Goal: Complete application form

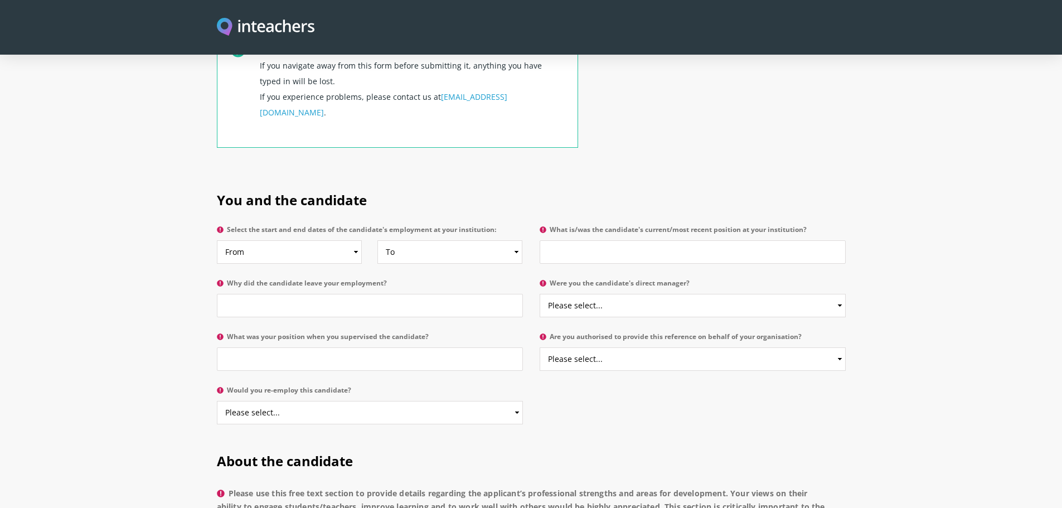
scroll to position [465, 0]
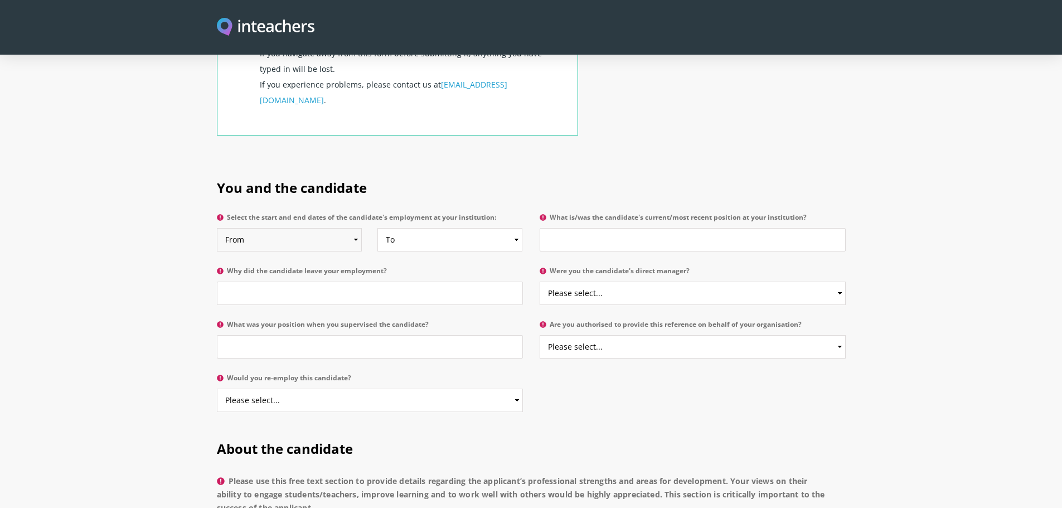
click at [357, 228] on select "From 2025 2024 2023 2022 2021 2020 2019 2018 2017 2016 2015 2014 2013 2012 2011…" at bounding box center [290, 239] width 146 height 23
click at [422, 162] on h2 "You and the candidate" at bounding box center [531, 185] width 629 height 47
click at [580, 228] on input "What is/was the candidate's current/most recent position at your institution?" at bounding box center [693, 239] width 306 height 23
type input "Phonics Leader and Maths intervention teacher"
click at [472, 282] on input "Why did the candidate leave your employment?" at bounding box center [370, 293] width 306 height 23
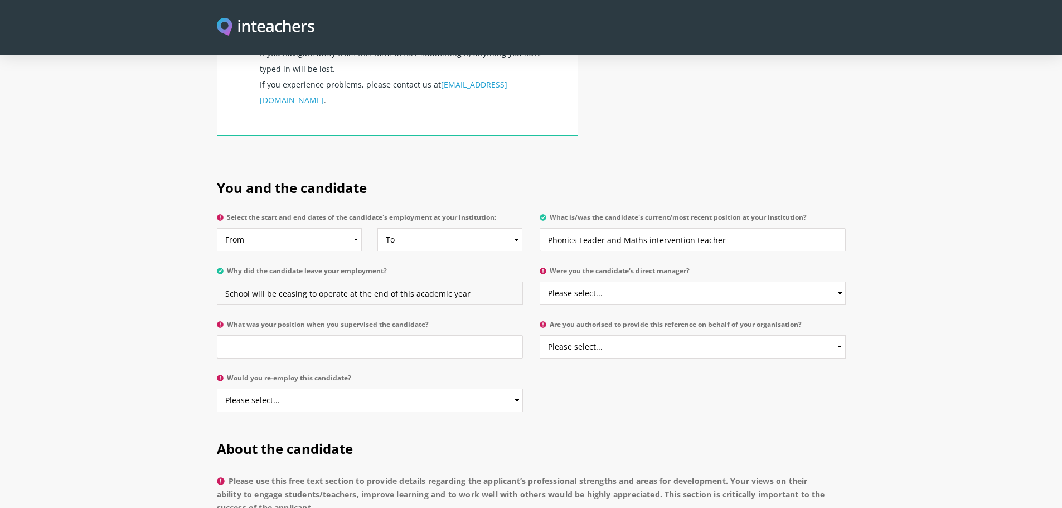
type input "School will be ceasing to operate at the end of this academic year"
click at [740, 282] on select "Please select... Yes No" at bounding box center [693, 293] width 306 height 23
select select "Yes"
click at [540, 282] on select "Please select... Yes No" at bounding box center [693, 293] width 306 height 23
click at [709, 321] on label "Are you authorised to provide this reference on behalf of your organisation?" at bounding box center [693, 328] width 306 height 14
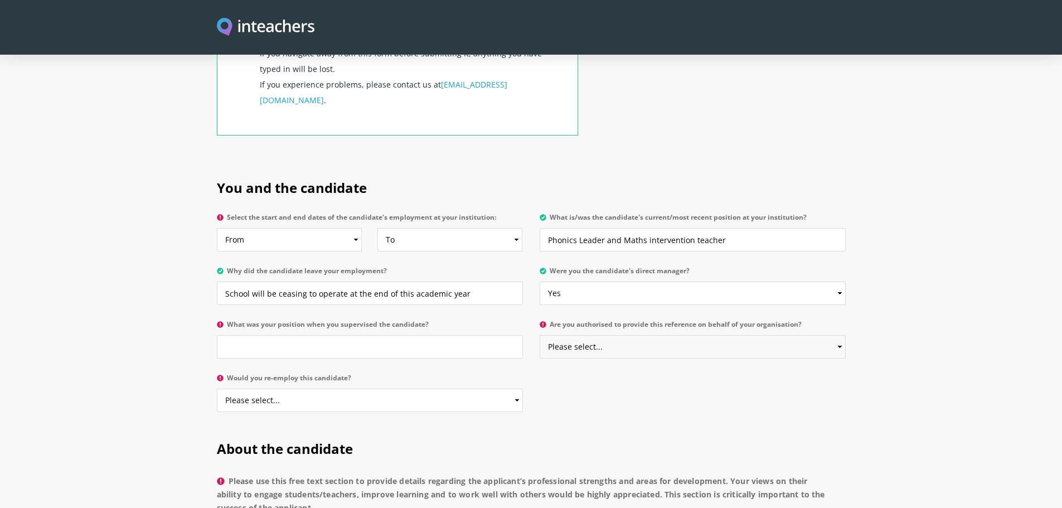
click at [709, 335] on select "Please select... Yes No" at bounding box center [693, 346] width 306 height 23
click at [460, 335] on input "What was your position when you supervised the candidate?" at bounding box center [370, 346] width 306 height 23
type input "Deputy Head Teacher"
click at [631, 335] on select "Please select... Yes No" at bounding box center [693, 346] width 306 height 23
select select "Yes"
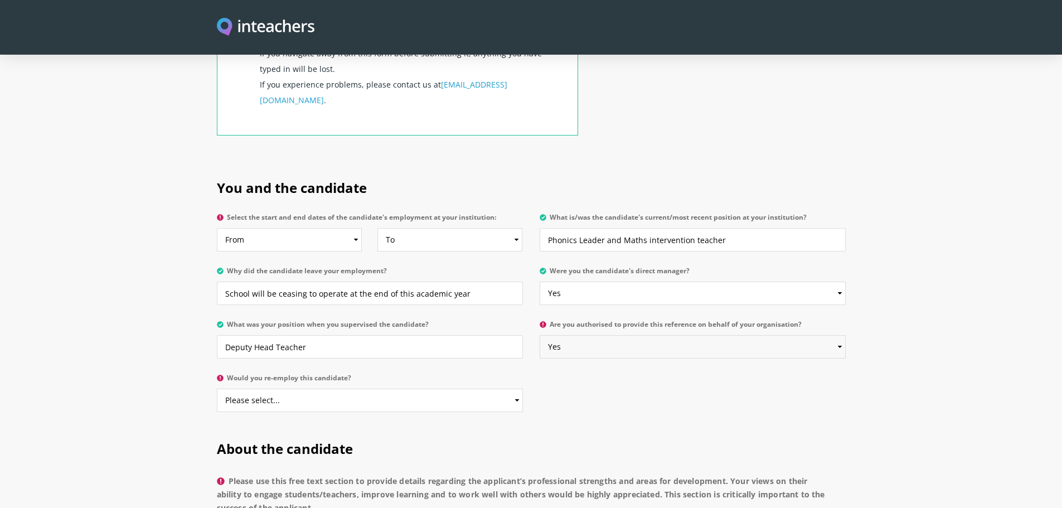
click at [540, 335] on select "Please select... Yes No" at bounding box center [693, 346] width 306 height 23
click at [443, 389] on select "Please select... Yes No" at bounding box center [370, 400] width 306 height 23
select select "Yes"
click at [217, 389] on select "Please select... Yes No" at bounding box center [370, 400] width 306 height 23
click at [533, 390] on div "You and the candidate Select the start and end dates of the candidate's employm…" at bounding box center [531, 292] width 642 height 261
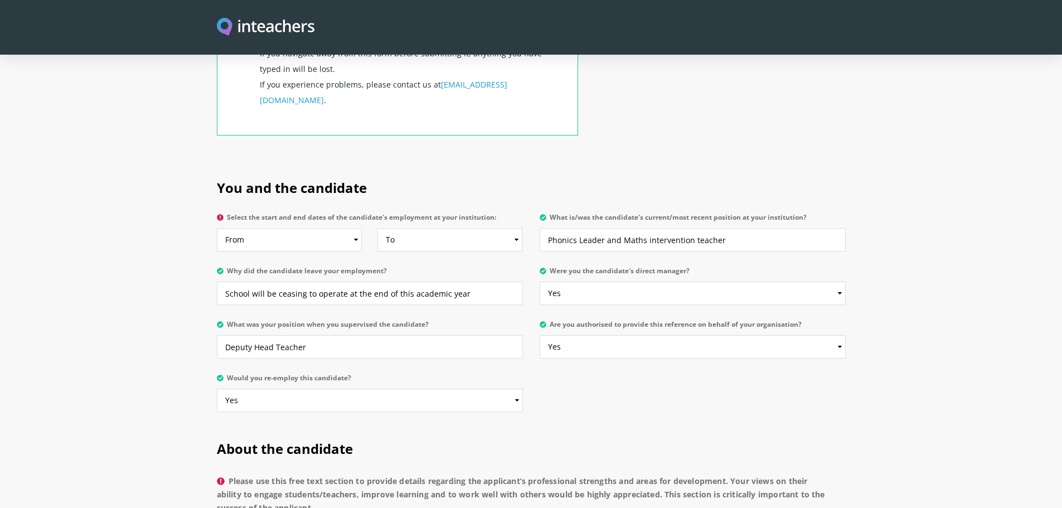
click at [533, 390] on div "You and the candidate Select the start and end dates of the candidate's employm…" at bounding box center [531, 292] width 642 height 261
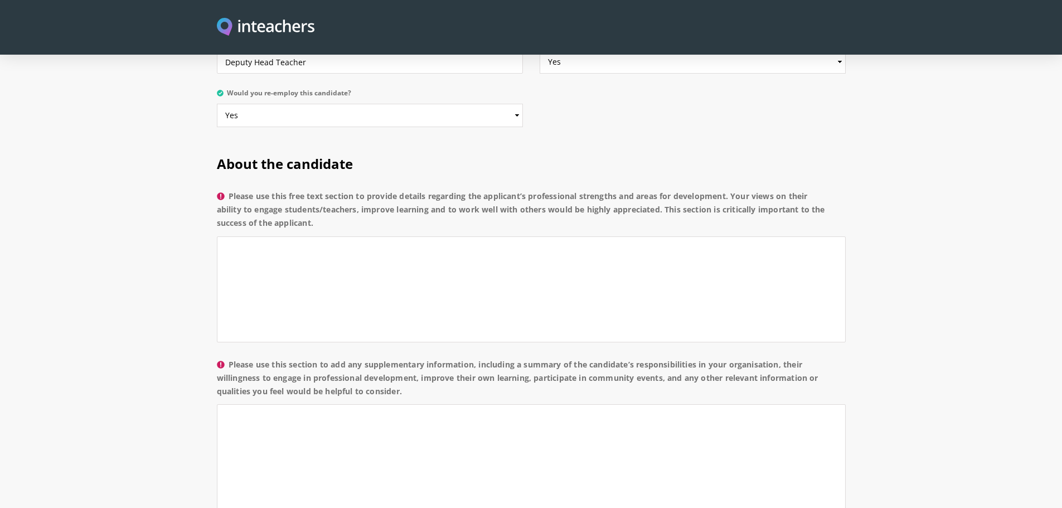
scroll to position [756, 0]
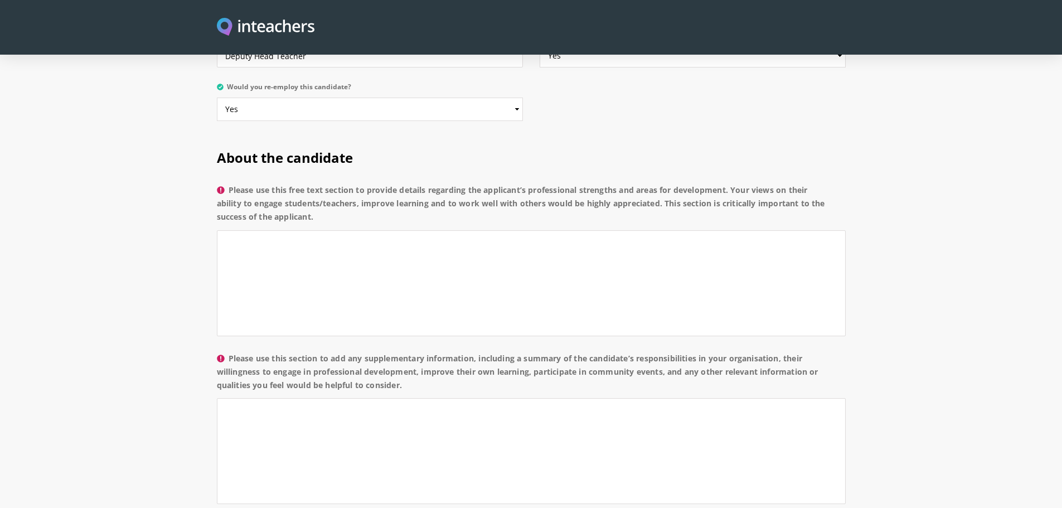
drag, startPoint x: 231, startPoint y: 157, endPoint x: 325, endPoint y: 188, distance: 98.7
click at [325, 188] on label "Please use this free text section to provide details regarding the applicant’s …" at bounding box center [531, 206] width 629 height 47
copy label "Please use this free text section to provide details regarding the applicant’s …"
click at [342, 230] on textarea "Please use this free text section to provide details regarding the applicant’s …" at bounding box center [531, 283] width 629 height 106
paste textarea "is a reliable and consistent contributor who demonstrates a solid understanding…"
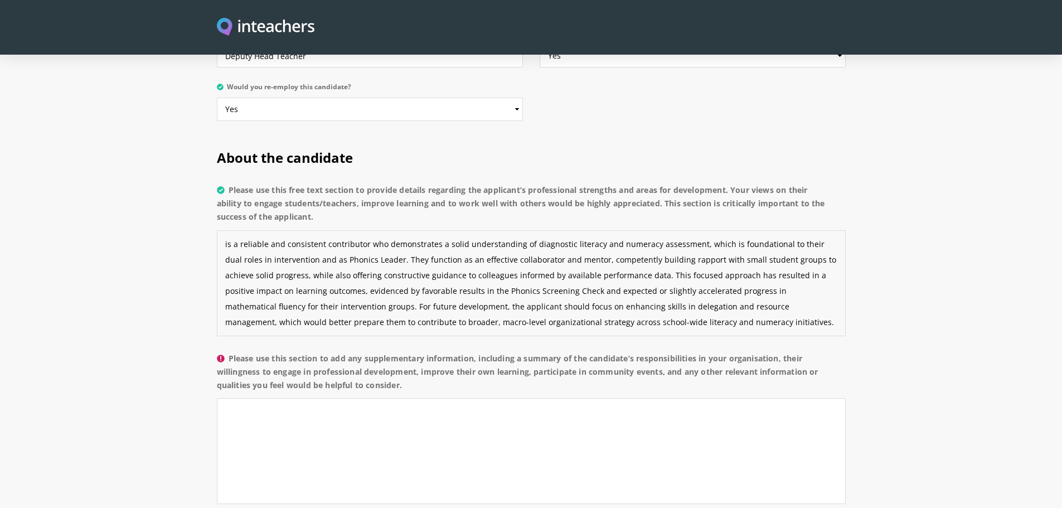
click at [229, 230] on textarea "is a reliable and consistent contributor who demonstrates a solid understanding…" at bounding box center [531, 283] width 629 height 106
drag, startPoint x: 623, startPoint y: 214, endPoint x: 598, endPoint y: 216, distance: 25.2
click at [598, 230] on textarea "[PERSON_NAME] is a reliable and consistent contributor who demonstrates a solid…" at bounding box center [531, 283] width 629 height 106
drag, startPoint x: 662, startPoint y: 295, endPoint x: 320, endPoint y: 277, distance: 342.9
click at [320, 277] on textarea "[PERSON_NAME] is a reliable and consistent contributor who demonstrates a solid…" at bounding box center [531, 283] width 629 height 106
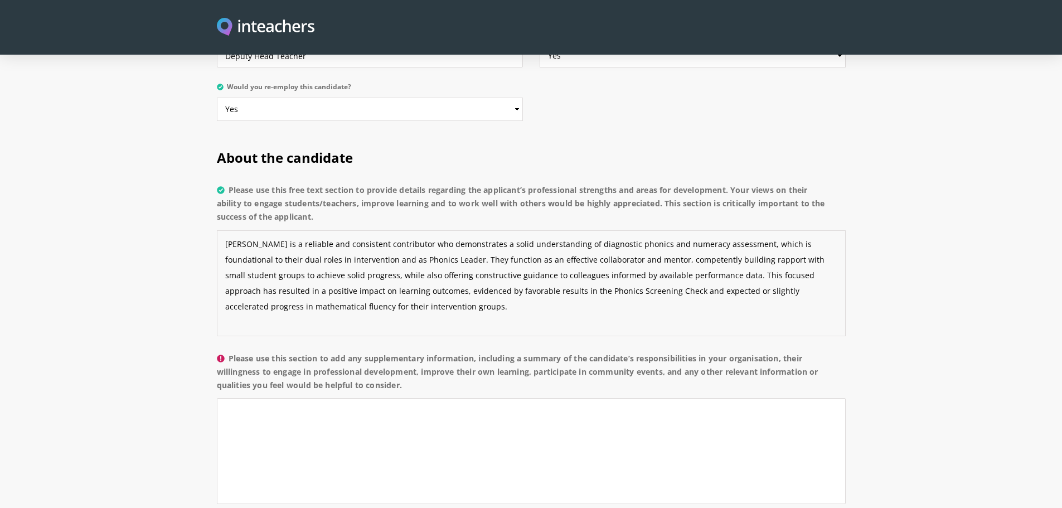
type textarea "[PERSON_NAME] is a reliable and consistent contributor who demonstrates a solid…"
drag, startPoint x: 231, startPoint y: 327, endPoint x: 414, endPoint y: 360, distance: 185.8
click at [414, 360] on label "Please use this section to add any supplementary information, including a summa…" at bounding box center [531, 375] width 629 height 47
copy label "Please use this section to add any supplementary information, including a summa…"
click at [367, 398] on textarea "Please use this section to add any supplementary information, including a summa…" at bounding box center [531, 451] width 629 height 106
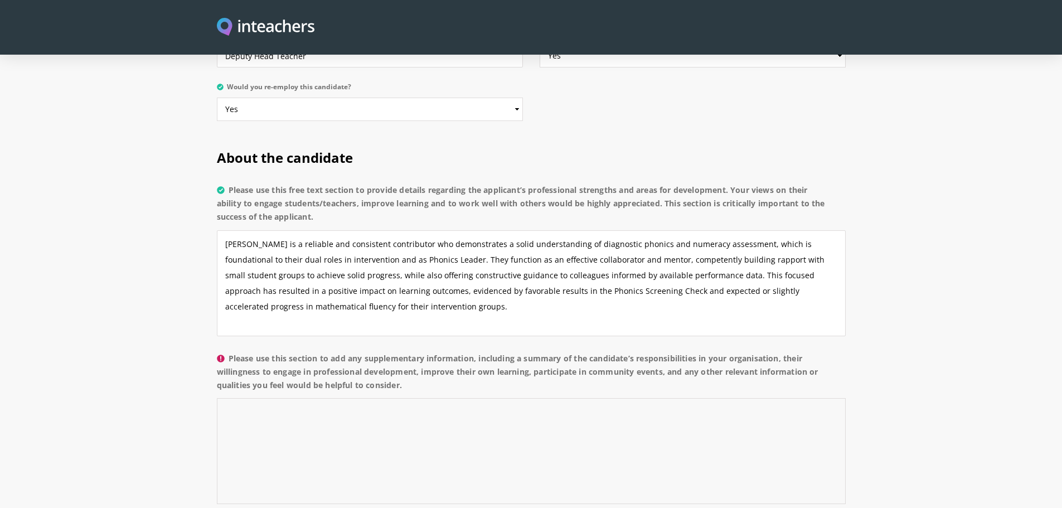
paste textarea "The applicant has developed a broad foundation of pedagogical experience, havin…"
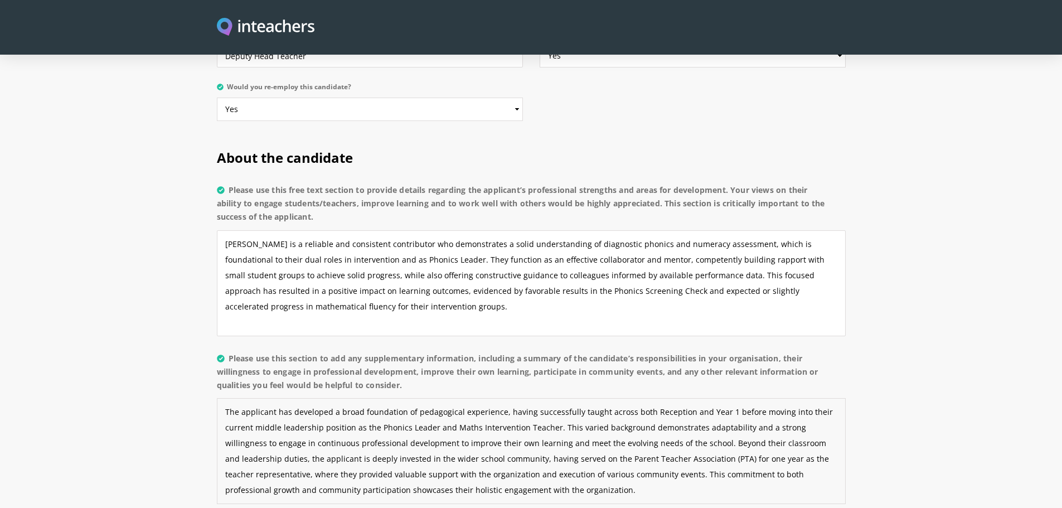
click at [573, 398] on textarea "The applicant has developed a broad foundation of pedagogical experience, havin…" at bounding box center [531, 451] width 629 height 106
click at [293, 427] on textarea "The applicant has developed a broad foundation of pedagogical experience, havin…" at bounding box center [531, 451] width 629 height 106
click at [328, 429] on textarea "The applicant has developed a broad foundation of pedagogical experience, havin…" at bounding box center [531, 451] width 629 height 106
click at [505, 461] on textarea "The applicant has developed a broad foundation of pedagogical experience, havin…" at bounding box center [531, 451] width 629 height 106
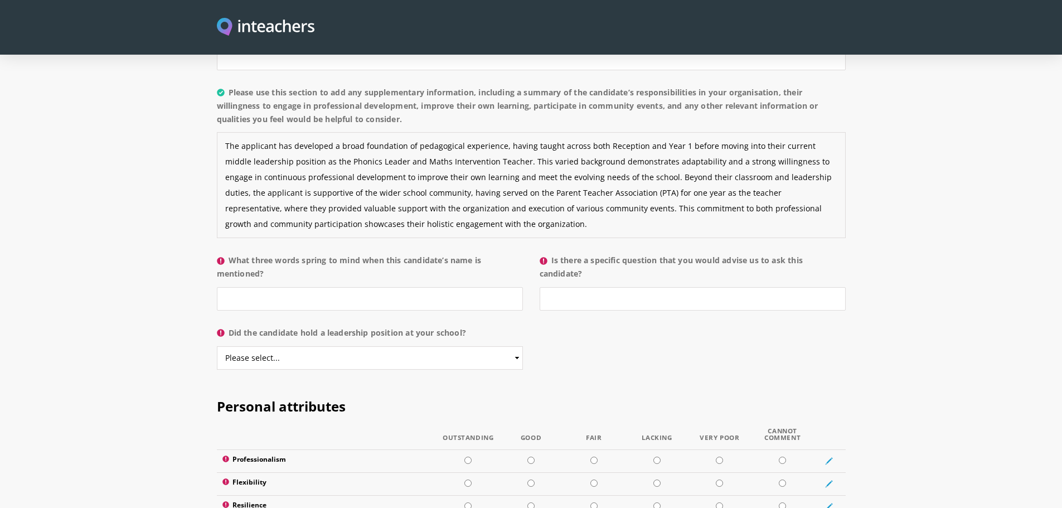
scroll to position [1025, 0]
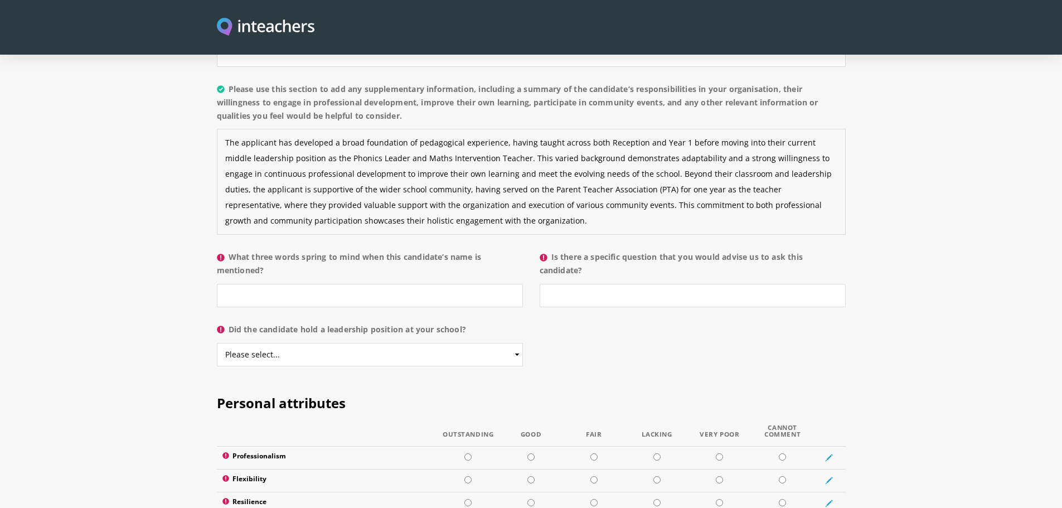
type textarea "The applicant has developed a broad foundation of pedagogical experience, havin…"
click at [442, 284] on input "What three words spring to mind when this candidate’s name is mentioned?" at bounding box center [370, 295] width 306 height 23
type input "versatile, engaged, collaborative"
click at [583, 284] on input "Is there a specific question that you would advise us to ask this candidate?" at bounding box center [693, 295] width 306 height 23
type input "no"
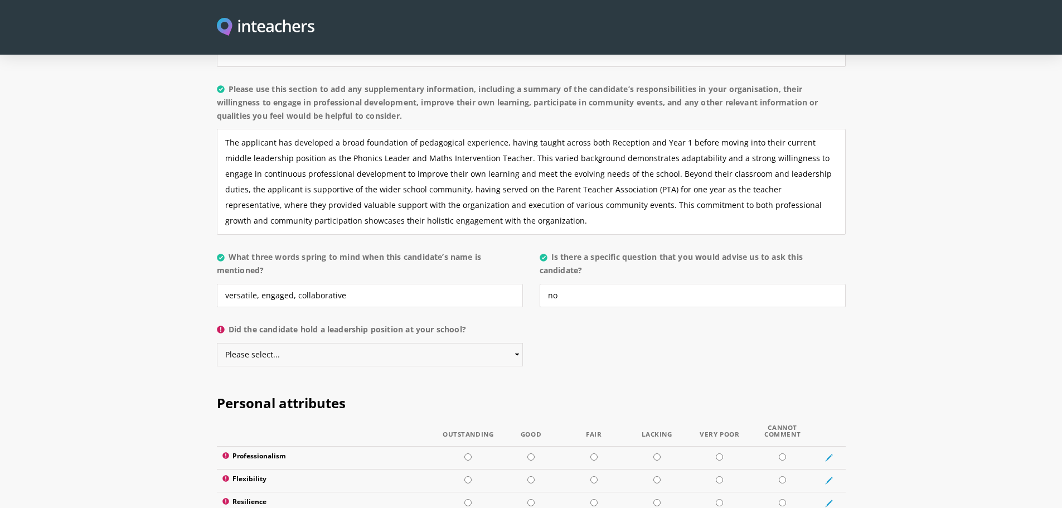
click at [375, 343] on select "Please select... Yes No" at bounding box center [370, 354] width 306 height 23
select select "Yes"
click at [217, 343] on select "Please select... Yes No" at bounding box center [370, 354] width 306 height 23
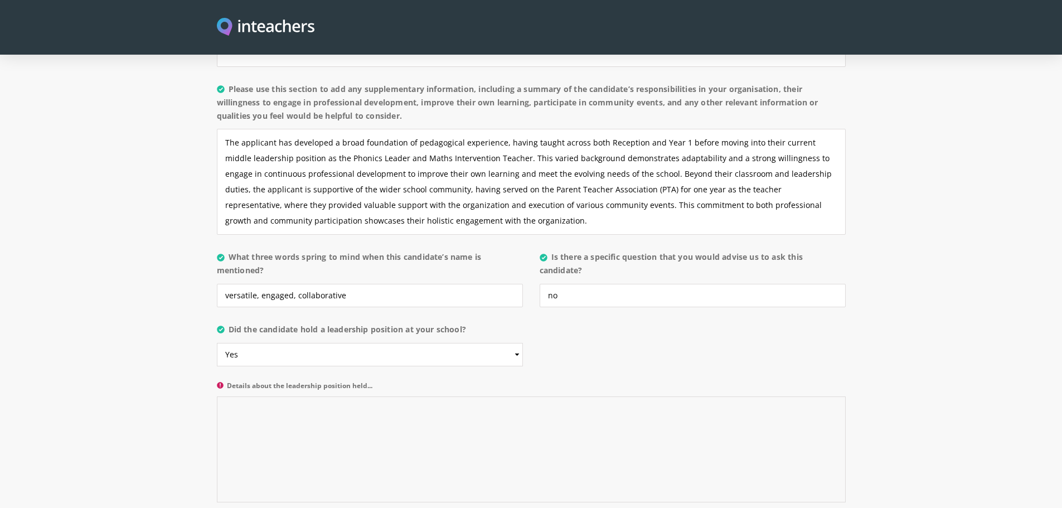
click at [358, 396] on textarea "Details about the leadership position held..." at bounding box center [531, 449] width 629 height 106
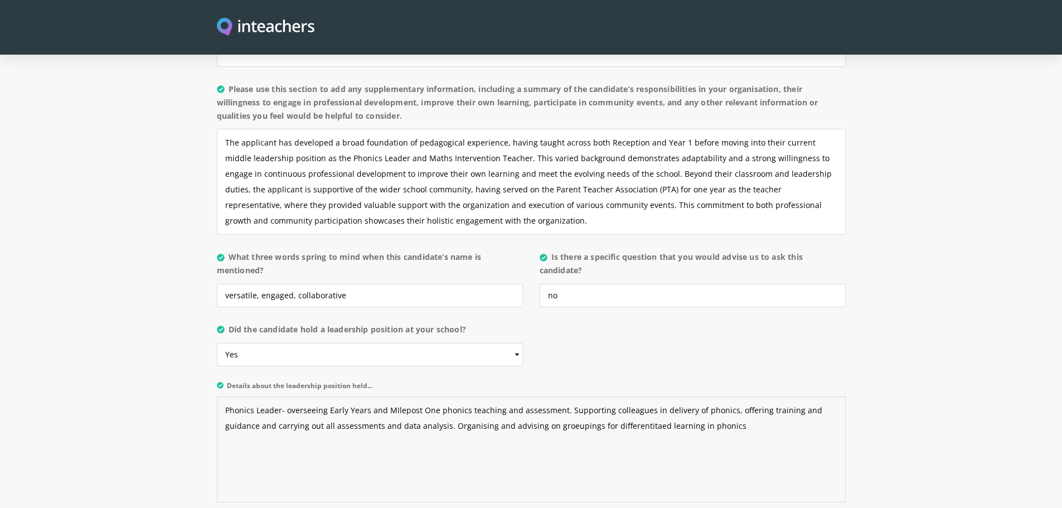
click at [530, 396] on textarea "Phonics Leader- overseeing Early Years and MIlepost One phonics teaching and as…" at bounding box center [531, 449] width 629 height 106
click at [589, 396] on textarea "Phonics Leader- overseeing Early Years and MIlepost One phonics teaching and as…" at bounding box center [531, 449] width 629 height 106
click at [605, 396] on textarea "Phonics Leader- overseeing Early Years and MIlepost One phonics teaching and as…" at bounding box center [531, 449] width 629 height 106
click at [700, 396] on textarea "Phonics Leader- overseeing Early Years and MIlepost One phonics teaching and as…" at bounding box center [531, 449] width 629 height 106
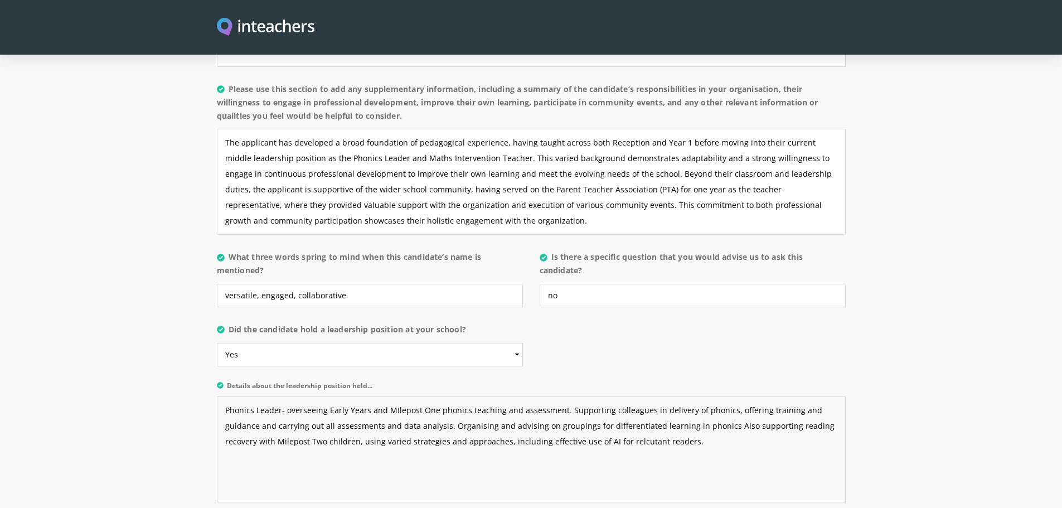
click at [557, 413] on textarea "Phonics Leader- overseeing Early Years and MIlepost One phonics teaching and as…" at bounding box center [531, 449] width 629 height 106
click at [628, 410] on textarea "Phonics Leader- overseeing Early Years and MIlepost One phonics teaching and as…" at bounding box center [531, 449] width 629 height 106
click at [711, 411] on textarea "Phonics Leader- overseeing Early Years and MIlepost One phonics teaching and as…" at bounding box center [531, 449] width 629 height 106
type textarea "Phonics Leader- overseeing Early Years and MIlepost One phonics teaching and as…"
drag, startPoint x: 582, startPoint y: 265, endPoint x: 543, endPoint y: 263, distance: 39.1
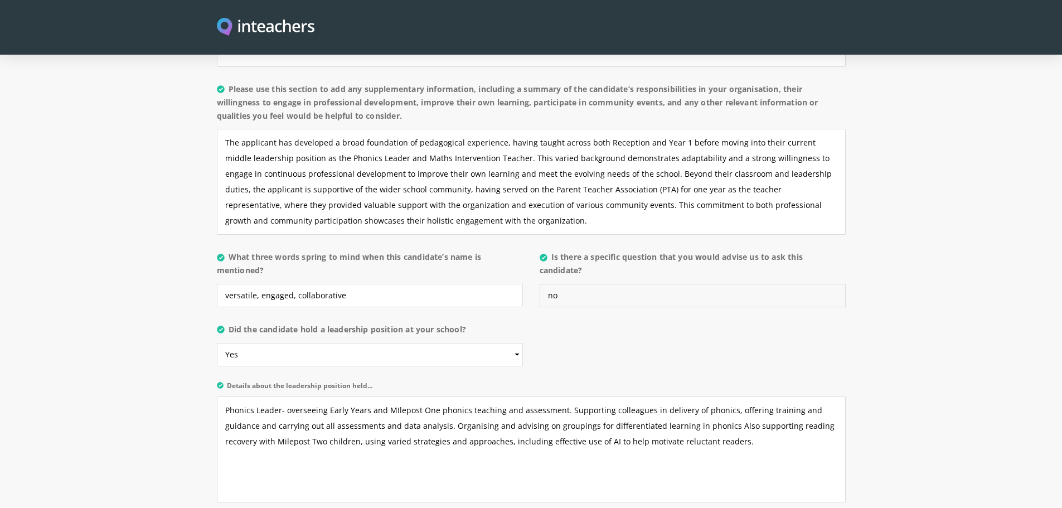
click at [543, 284] on input "no" at bounding box center [693, 295] width 306 height 23
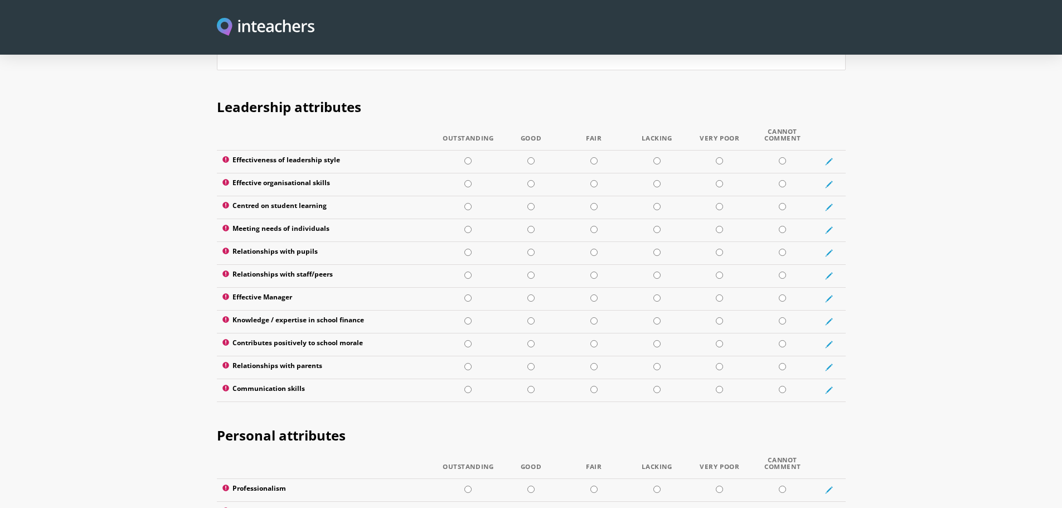
scroll to position [1469, 0]
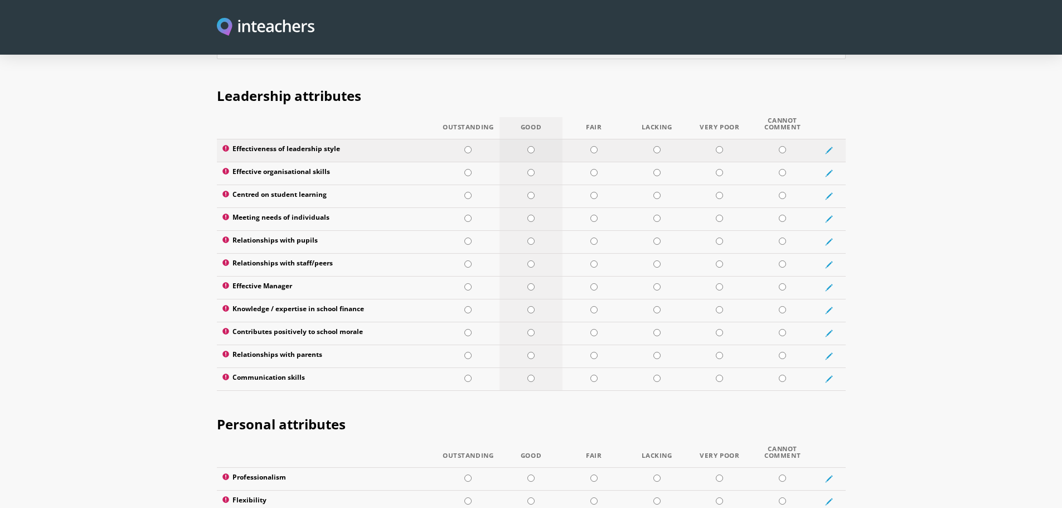
type input "How do you use AI to support learning in your role?"
click at [534, 146] on input "radio" at bounding box center [531, 149] width 7 height 7
radio input "true"
click at [531, 169] on input "radio" at bounding box center [531, 172] width 7 height 7
radio input "true"
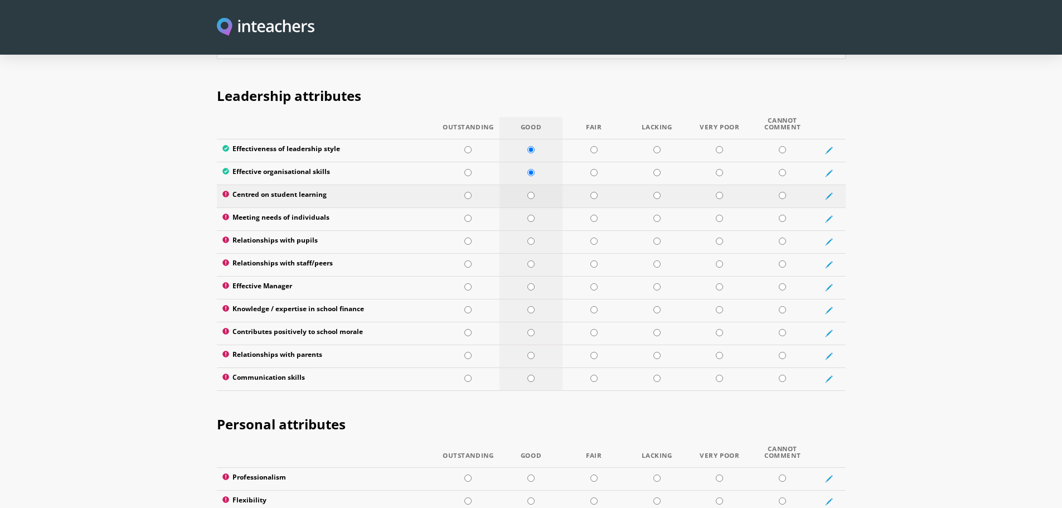
click at [531, 192] on input "radio" at bounding box center [531, 195] width 7 height 7
radio input "true"
click at [531, 215] on input "radio" at bounding box center [531, 218] width 7 height 7
radio input "true"
click at [469, 238] on input "radio" at bounding box center [467, 241] width 7 height 7
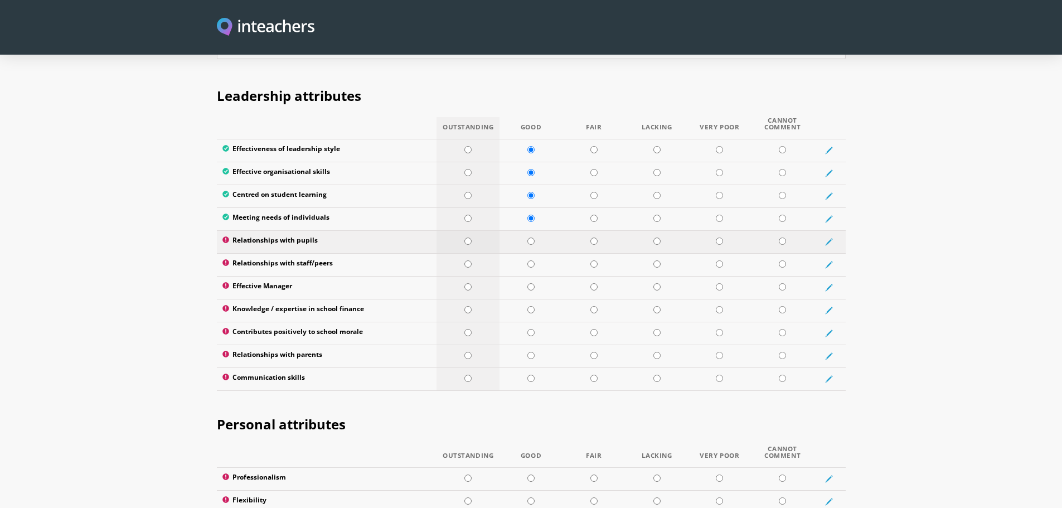
radio input "true"
click at [466, 260] on input "radio" at bounding box center [467, 263] width 7 height 7
radio input "true"
click at [530, 283] on input "radio" at bounding box center [531, 286] width 7 height 7
radio input "true"
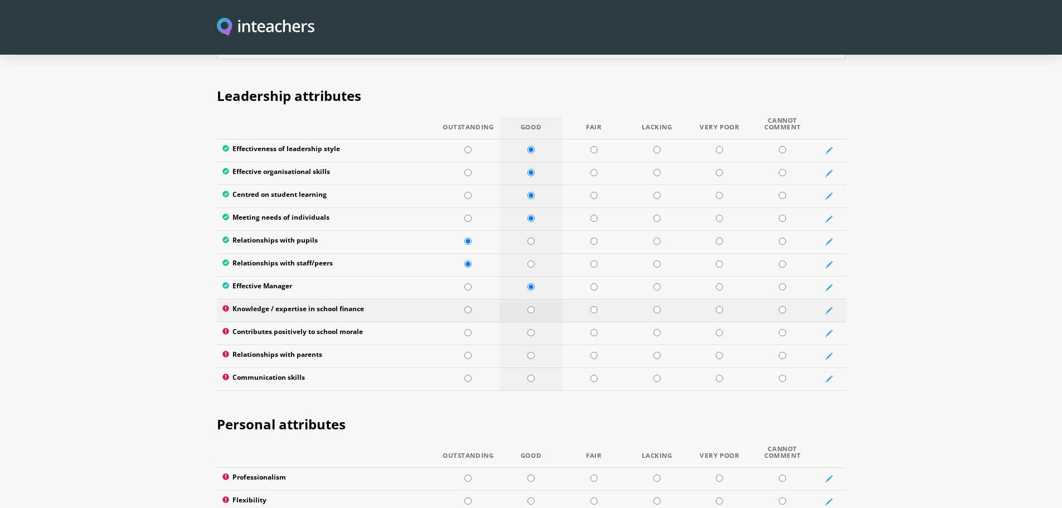
click at [533, 306] on input "radio" at bounding box center [531, 309] width 7 height 7
radio input "true"
click at [464, 329] on input "radio" at bounding box center [467, 332] width 7 height 7
radio input "true"
click at [468, 352] on input "radio" at bounding box center [467, 355] width 7 height 7
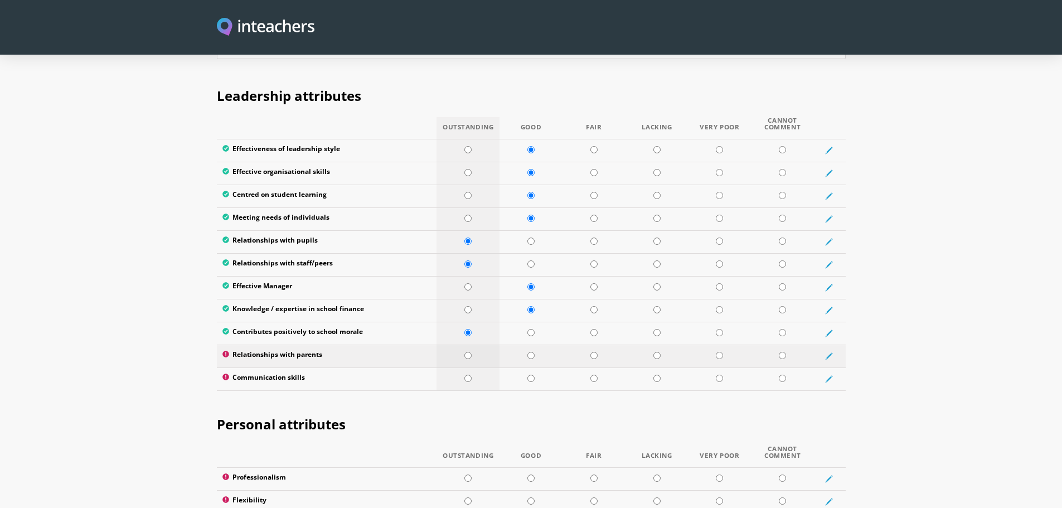
radio input "true"
click at [468, 375] on input "radio" at bounding box center [467, 378] width 7 height 7
radio input "true"
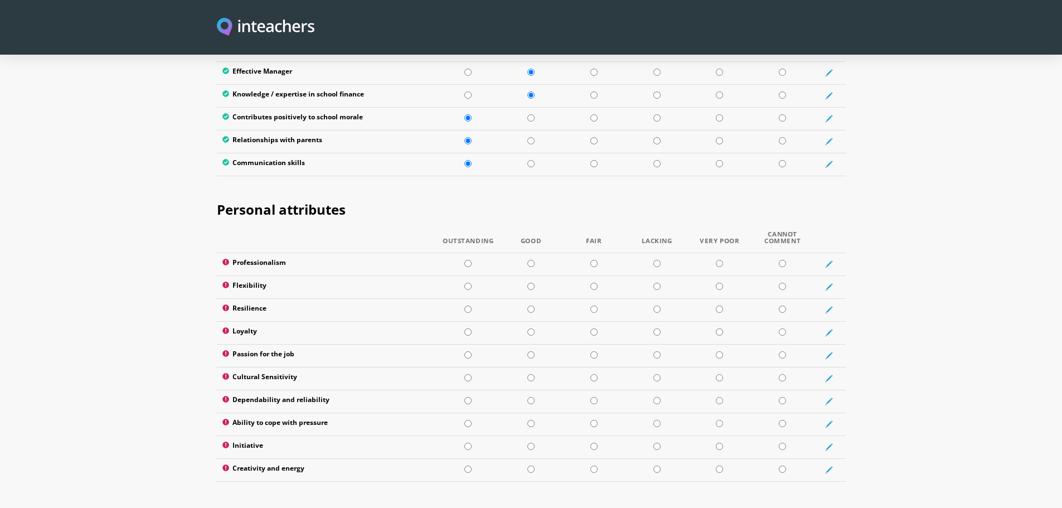
scroll to position [1691, 0]
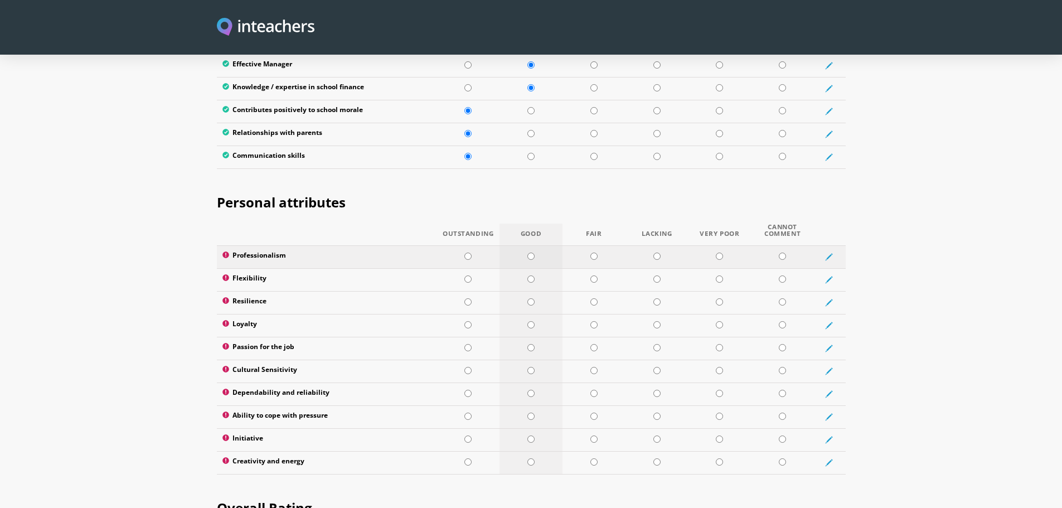
click at [533, 253] on input "radio" at bounding box center [531, 256] width 7 height 7
radio input "true"
click at [467, 275] on input "radio" at bounding box center [467, 278] width 7 height 7
radio input "true"
click at [530, 298] on input "radio" at bounding box center [531, 301] width 7 height 7
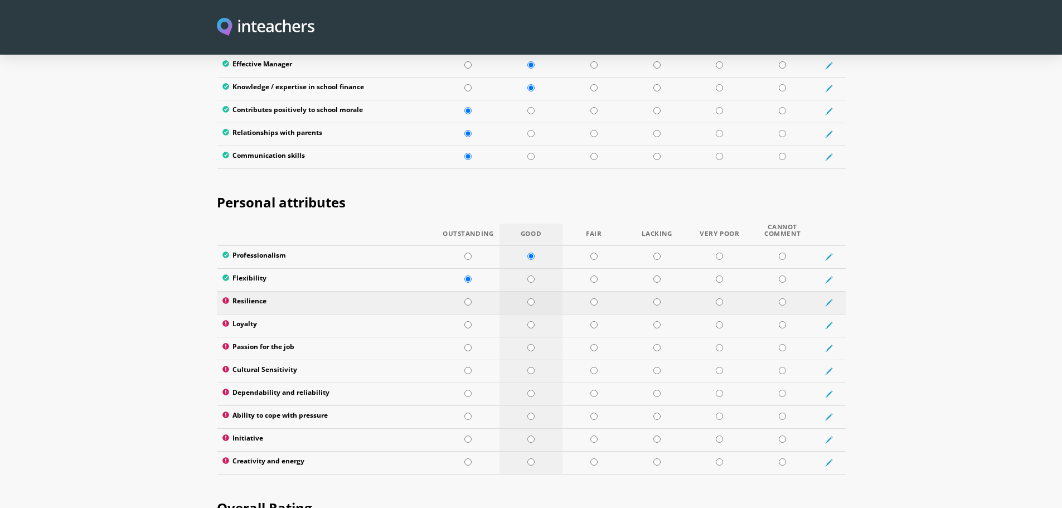
radio input "true"
click at [469, 321] on input "radio" at bounding box center [467, 324] width 7 height 7
radio input "true"
click at [530, 337] on td at bounding box center [531, 348] width 63 height 23
radio input "true"
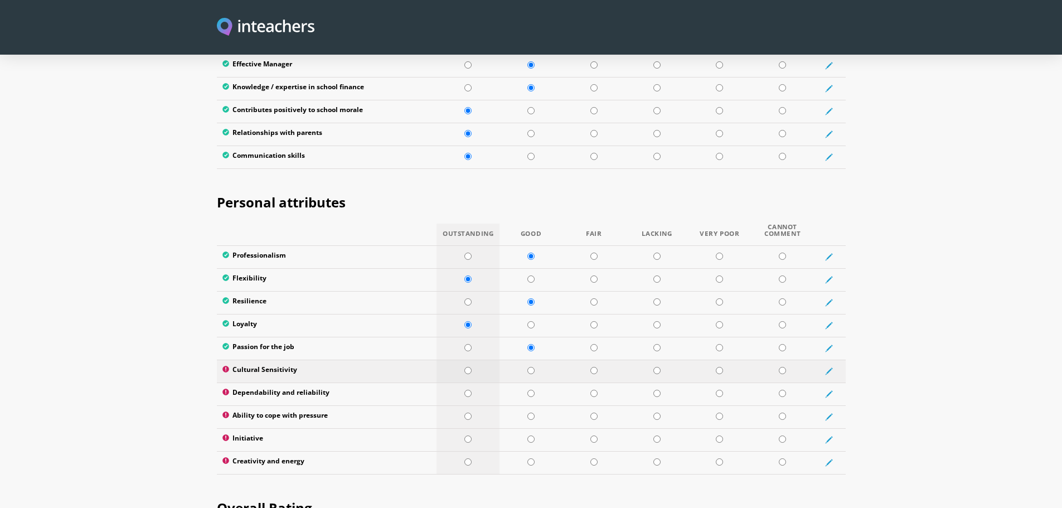
click at [466, 367] on input "radio" at bounding box center [467, 370] width 7 height 7
radio input "true"
click at [529, 390] on input "radio" at bounding box center [531, 393] width 7 height 7
radio input "true"
click at [469, 413] on input "radio" at bounding box center [467, 416] width 7 height 7
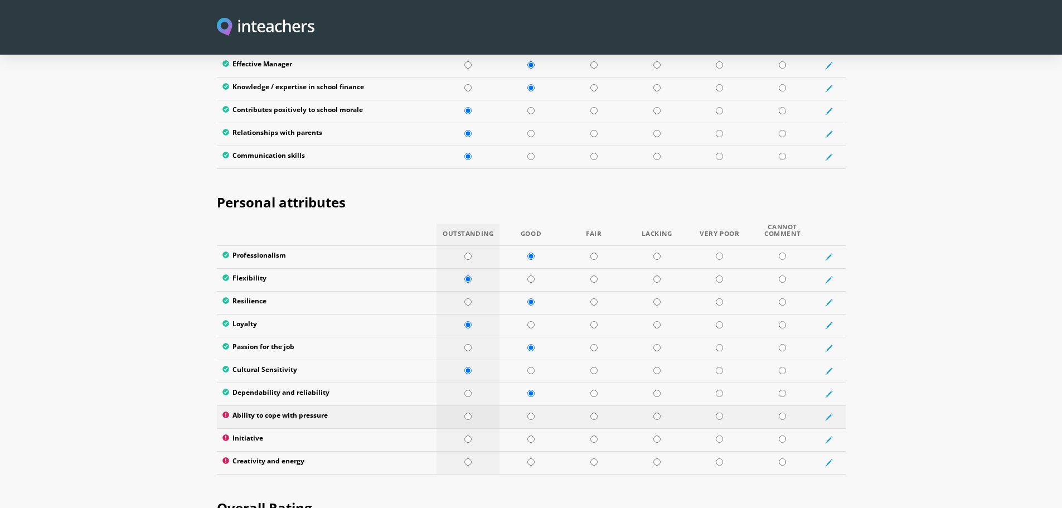
radio input "true"
click at [530, 413] on input "radio" at bounding box center [531, 416] width 7 height 7
radio input "true"
click at [531, 436] on input "radio" at bounding box center [531, 439] width 7 height 7
radio input "true"
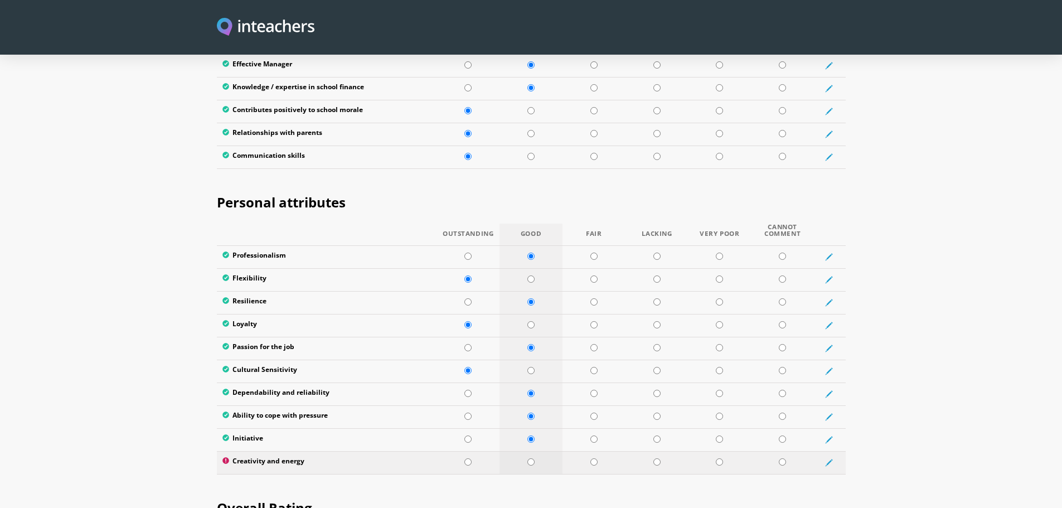
click at [531, 458] on input "radio" at bounding box center [531, 461] width 7 height 7
radio input "true"
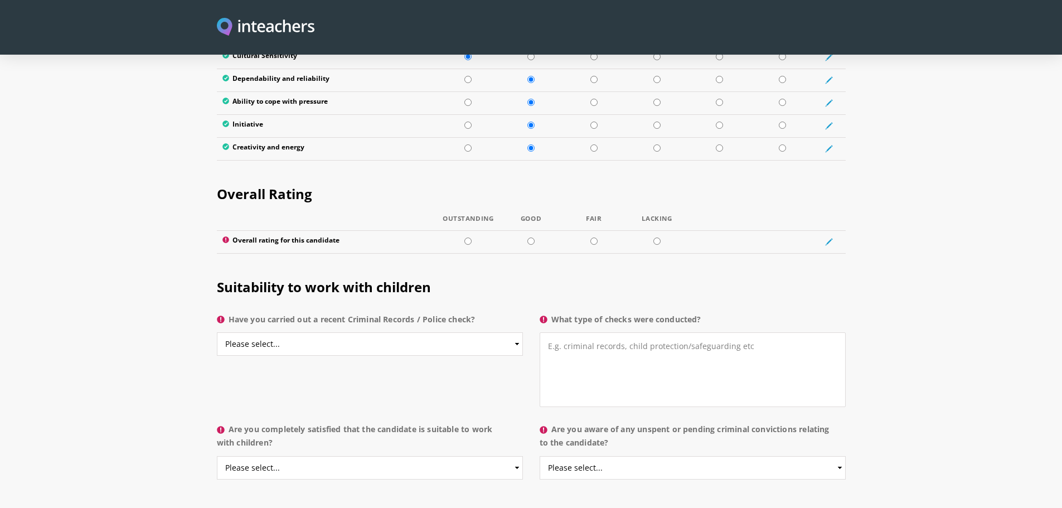
scroll to position [2001, 0]
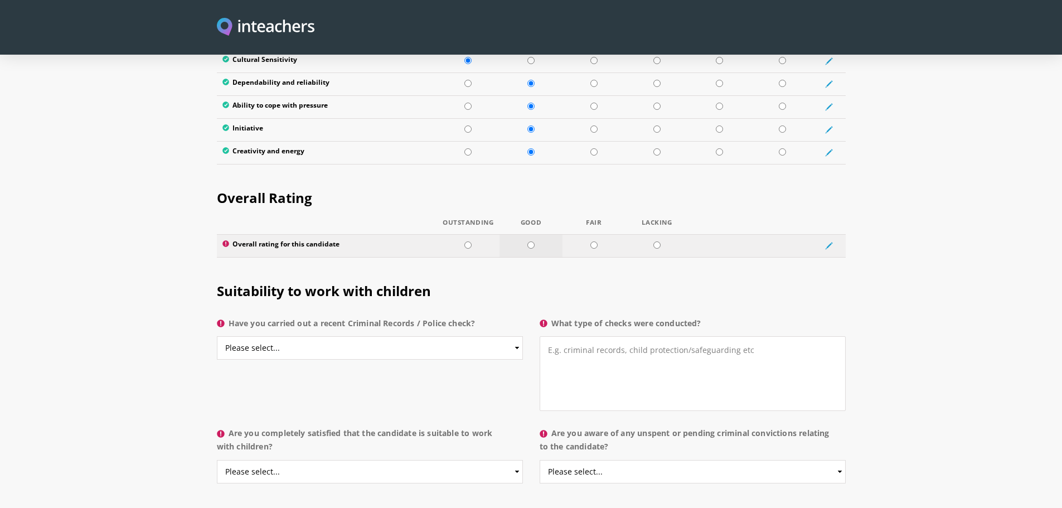
click at [535, 234] on td at bounding box center [531, 245] width 63 height 23
radio input "true"
click at [518, 336] on select "Please select... Yes No Do not know" at bounding box center [370, 347] width 306 height 23
select select "Yes"
click at [217, 336] on select "Please select... Yes No Do not know" at bounding box center [370, 347] width 306 height 23
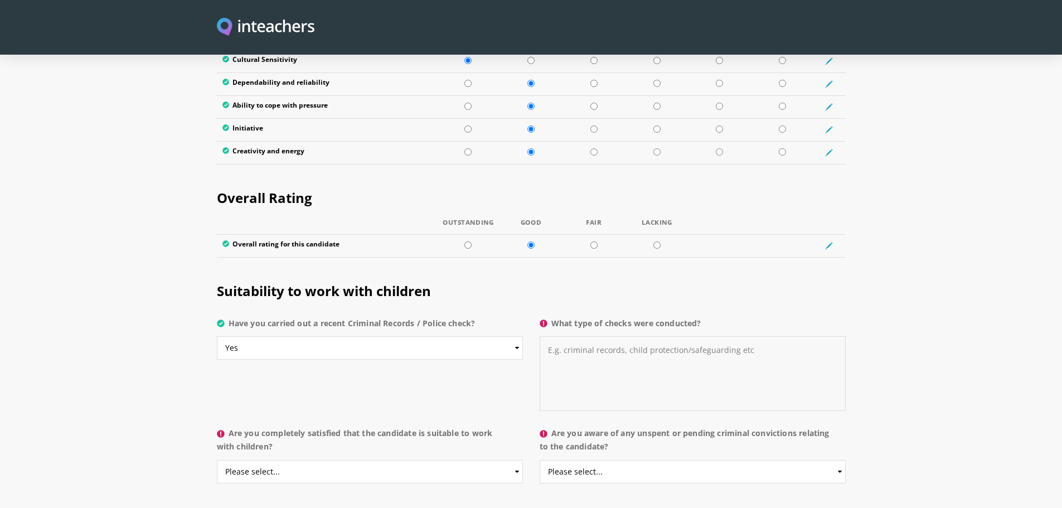
click at [568, 336] on textarea "What type of checks were conducted?" at bounding box center [693, 373] width 306 height 75
type textarea "International police check"
click at [347, 460] on select "Please select... Yes No Do not know" at bounding box center [370, 471] width 306 height 23
select select "Yes"
click at [217, 460] on select "Please select... Yes No Do not know" at bounding box center [370, 471] width 306 height 23
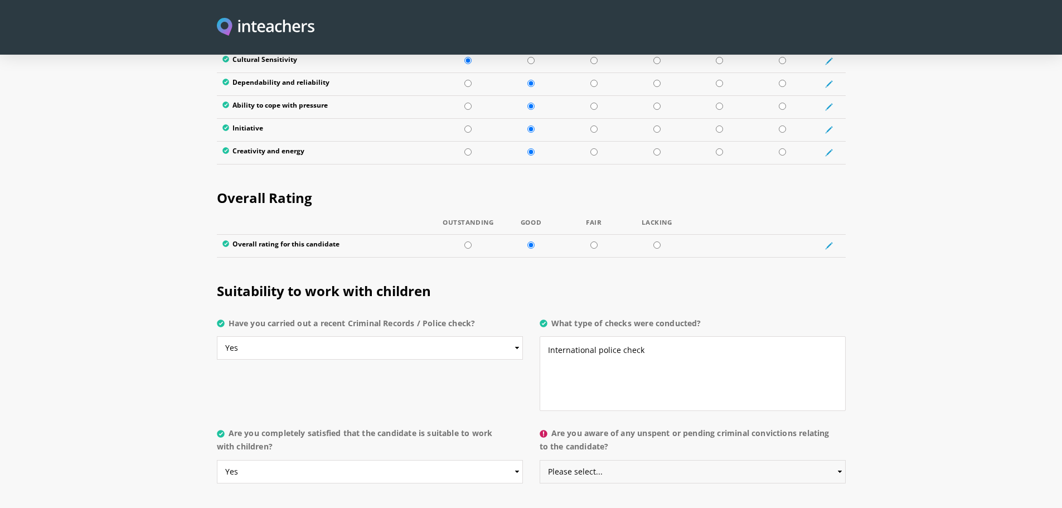
click at [589, 460] on select "Please select... Yes No Do not know" at bounding box center [693, 471] width 306 height 23
select select "No"
click at [540, 460] on select "Please select... Yes No Do not know" at bounding box center [693, 471] width 306 height 23
click at [882, 420] on section "Suitability to work with children Have you carried out a recent Criminal Record…" at bounding box center [531, 379] width 1062 height 229
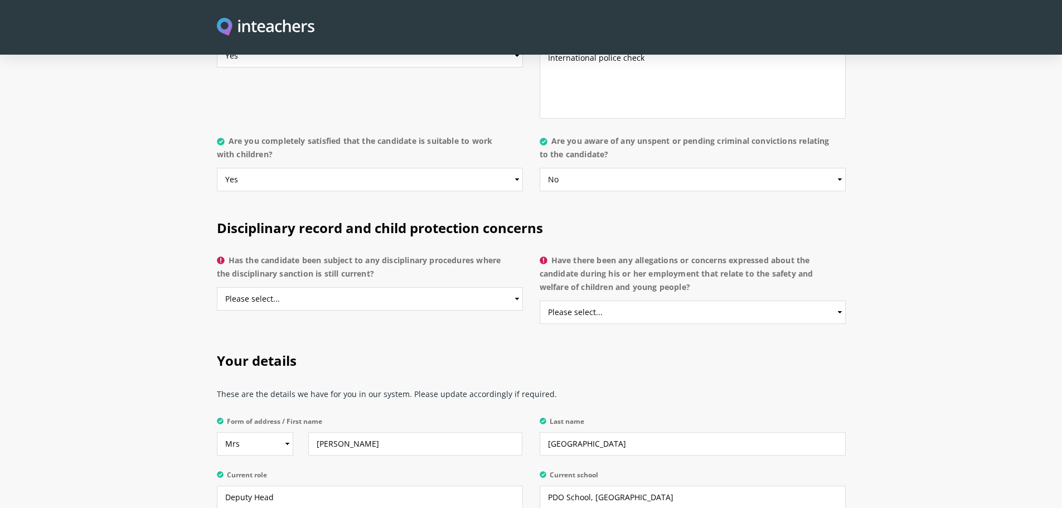
scroll to position [2282, 0]
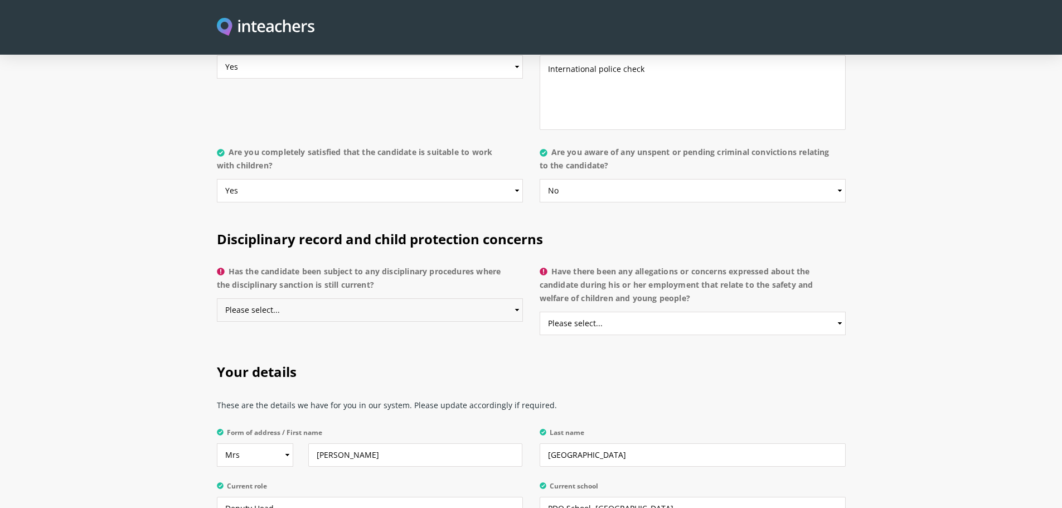
click at [516, 298] on select "Please select... Yes No Do not know" at bounding box center [370, 309] width 306 height 23
select select "No"
click at [217, 298] on select "Please select... Yes No Do not know" at bounding box center [370, 309] width 306 height 23
click at [619, 312] on select "Please select... Yes No Do not know" at bounding box center [693, 323] width 306 height 23
select select "No"
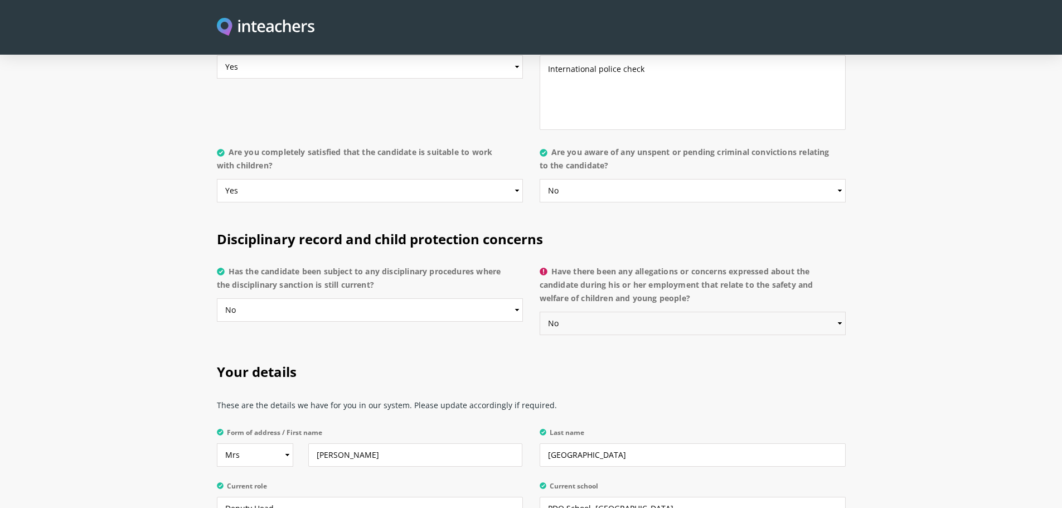
click at [540, 312] on select "Please select... Yes No Do not know" at bounding box center [693, 323] width 306 height 23
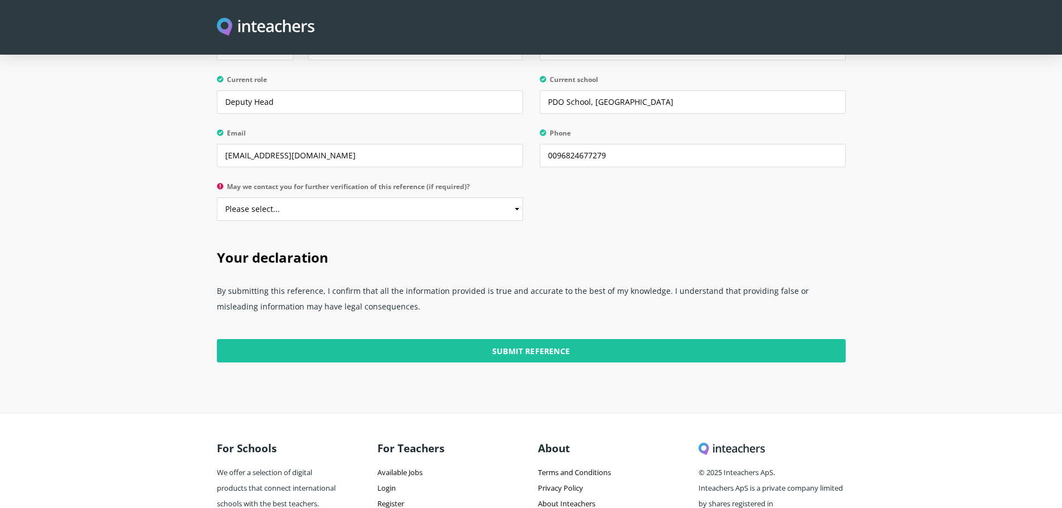
scroll to position [2727, 0]
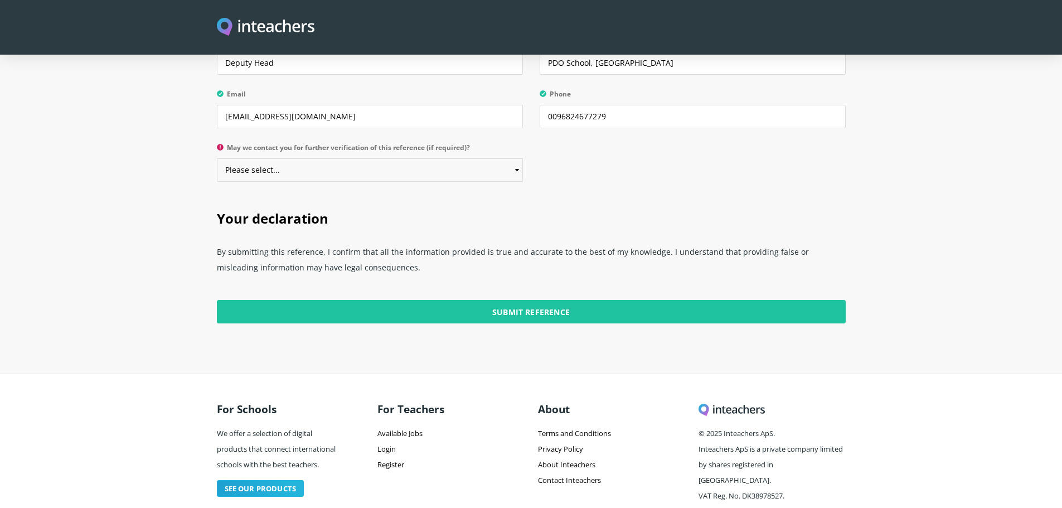
click at [515, 158] on select "Please select... Yes No" at bounding box center [370, 169] width 306 height 23
select select "Yes"
click at [217, 158] on select "Please select... Yes No" at bounding box center [370, 169] width 306 height 23
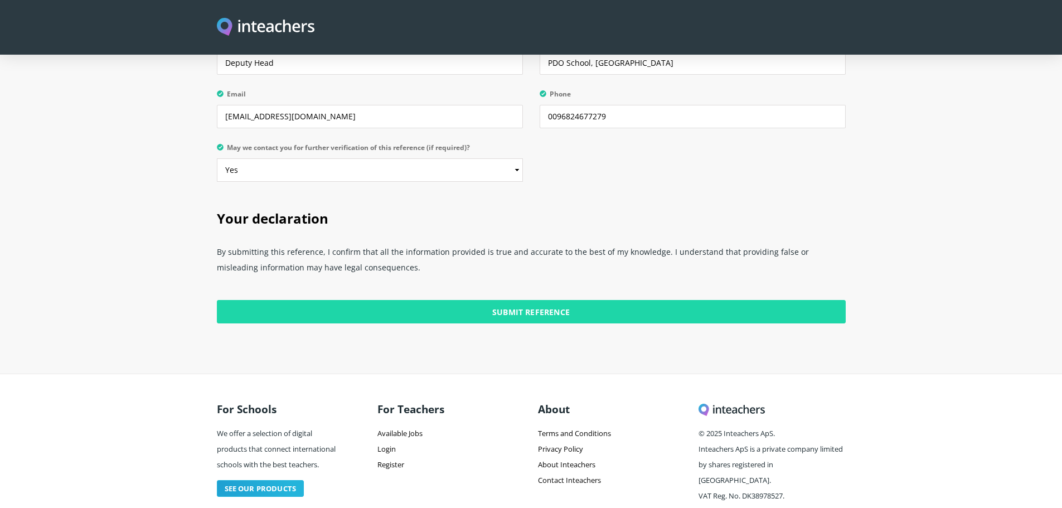
click at [524, 300] on input "Submit Reference" at bounding box center [531, 311] width 629 height 23
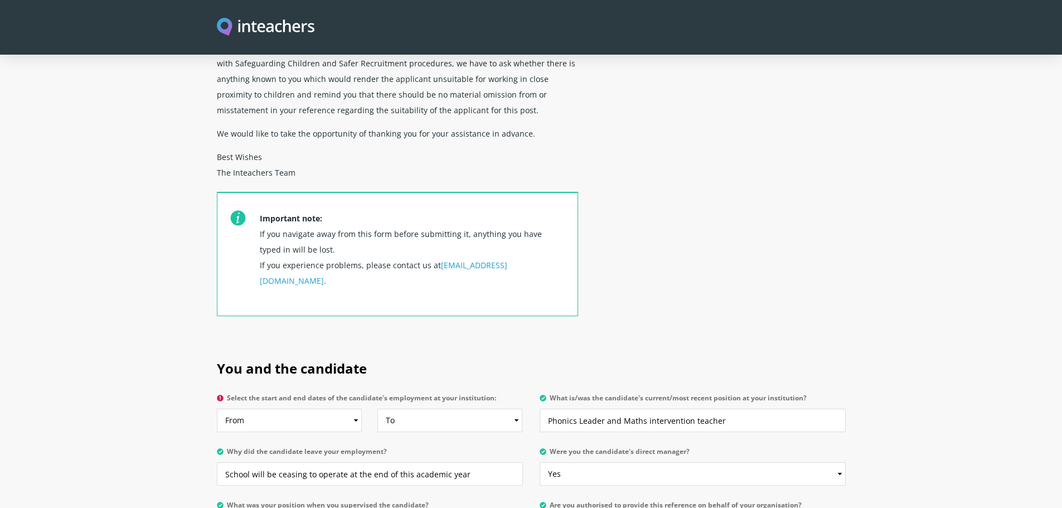
scroll to position [307, 0]
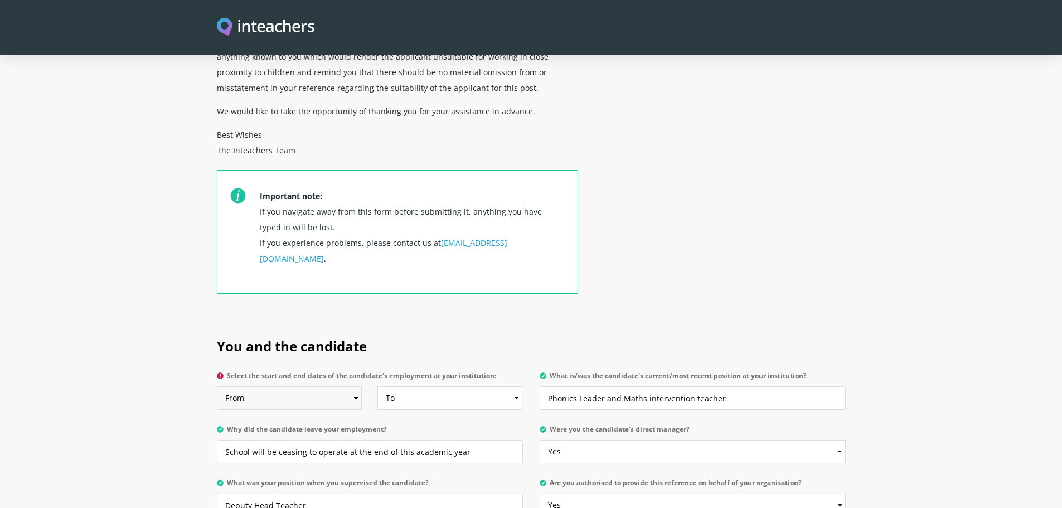
click at [355, 386] on select "From 2025 2024 2023 2022 2021 2020 2019 2018 2017 2016 2015 2014 2013 2012 2011…" at bounding box center [290, 397] width 146 height 23
select select "2022"
click at [217, 386] on select "From 2025 2024 2023 2022 2021 2020 2019 2018 2017 2016 2015 2014 2013 2012 2011…" at bounding box center [290, 397] width 146 height 23
click at [431, 386] on select "To Currently 2025 2024 2023 2022 2021 2020 2019 2018 2017 2016 2015 2014 2013 2…" at bounding box center [451, 397] width 146 height 23
select select "2025"
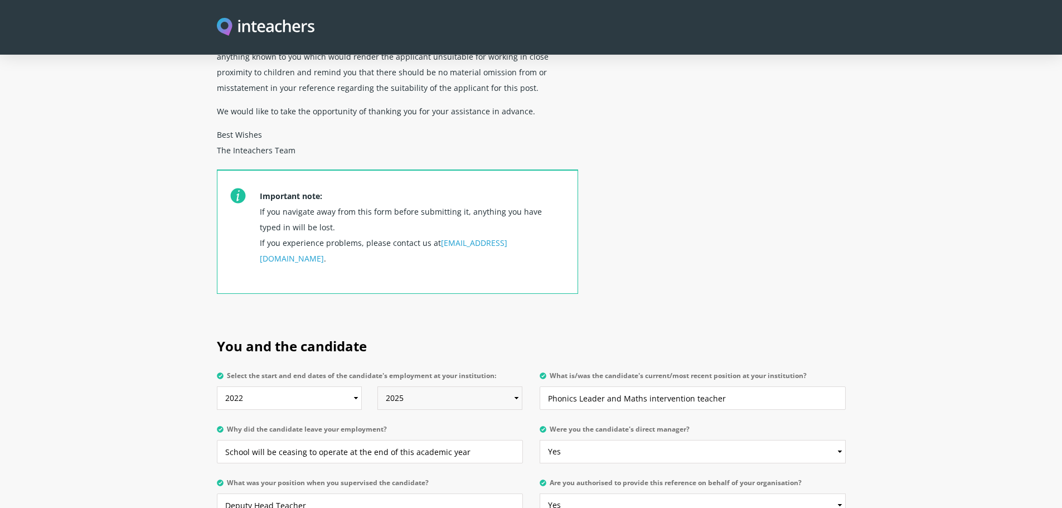
click at [378, 386] on select "To Currently 2025 2024 2023 2022 2021 2020 2019 2018 2017 2016 2015 2014 2013 2…" at bounding box center [451, 397] width 146 height 23
click at [509, 386] on select "To Currently 2025 2024 2023 2022 2021 2020 2019 2018 2017 2016 2015 2014 2013 2…" at bounding box center [451, 397] width 146 height 23
select select
click at [378, 386] on select "To Currently 2025 2024 2023 2022 2021 2020 2019 2018 2017 2016 2015 2014 2013 2…" at bounding box center [451, 397] width 146 height 23
click at [544, 321] on h2 "You and the candidate" at bounding box center [531, 344] width 629 height 47
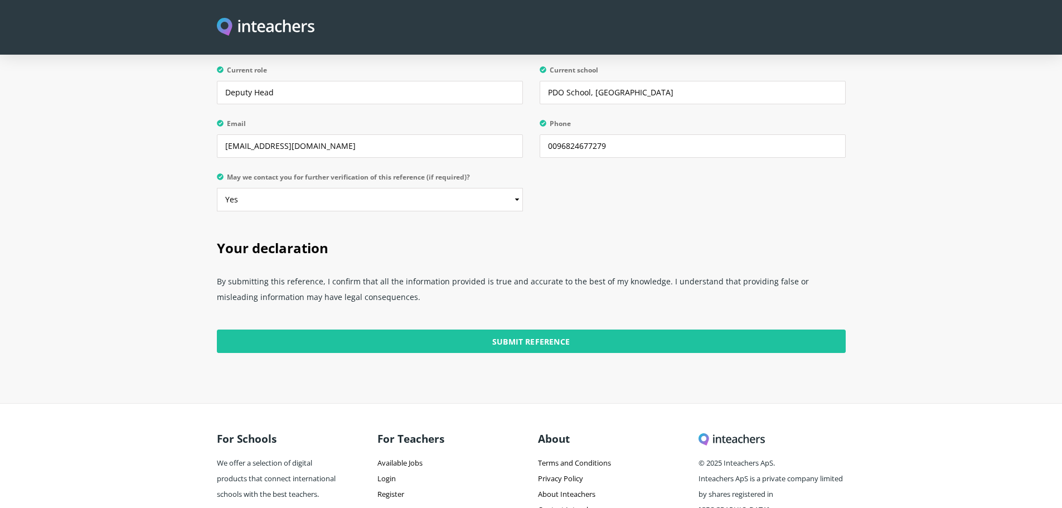
scroll to position [2727, 0]
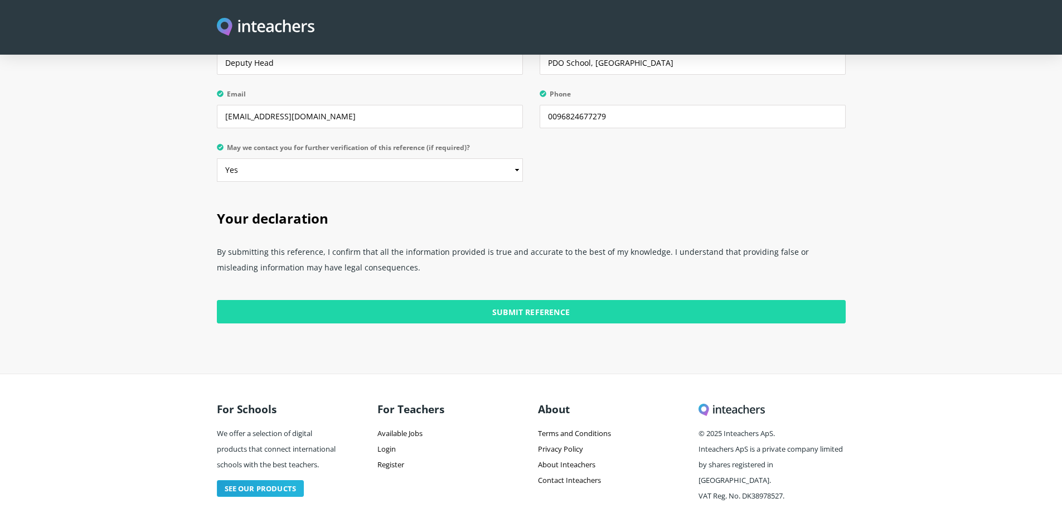
click at [556, 300] on input "Submit Reference" at bounding box center [531, 311] width 629 height 23
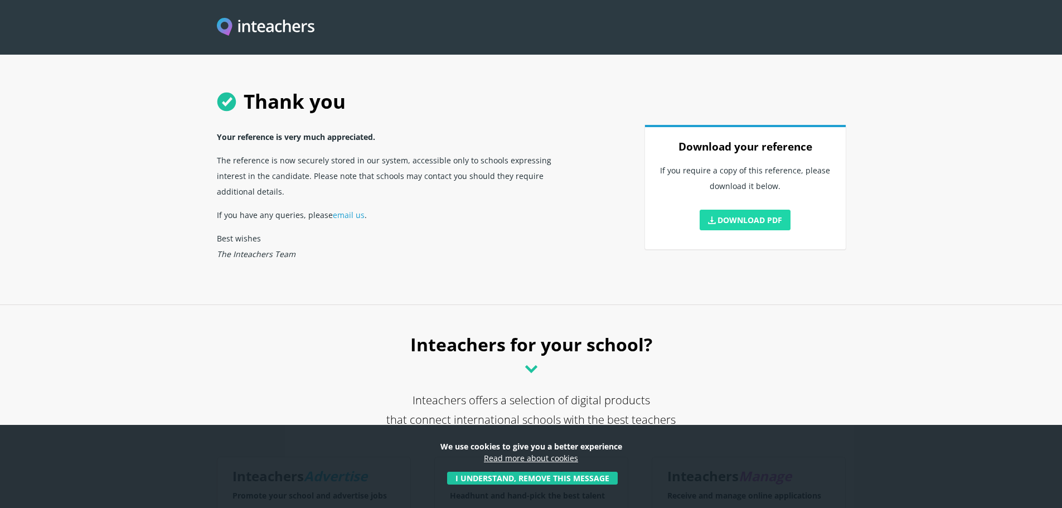
click at [742, 224] on link "Download PDF" at bounding box center [745, 220] width 91 height 21
